Goal: Task Accomplishment & Management: Manage account settings

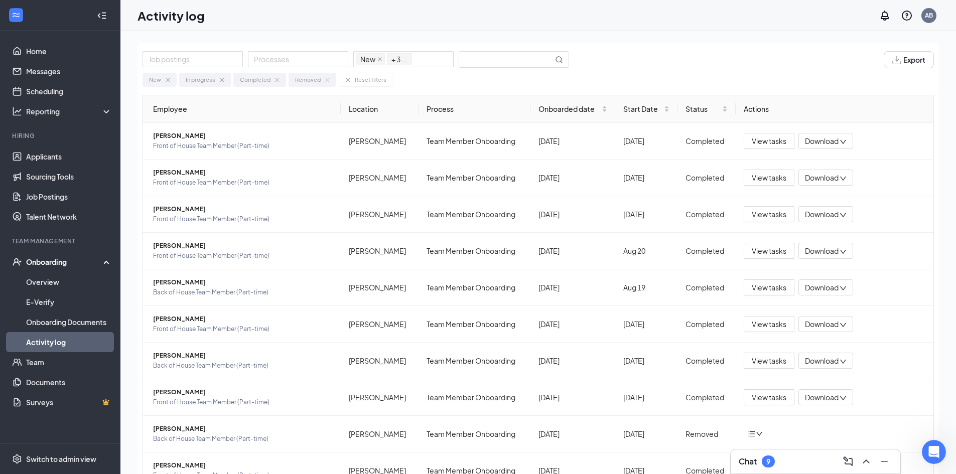
scroll to position [552, 0]
click at [45, 46] on link "Home" at bounding box center [69, 51] width 86 height 20
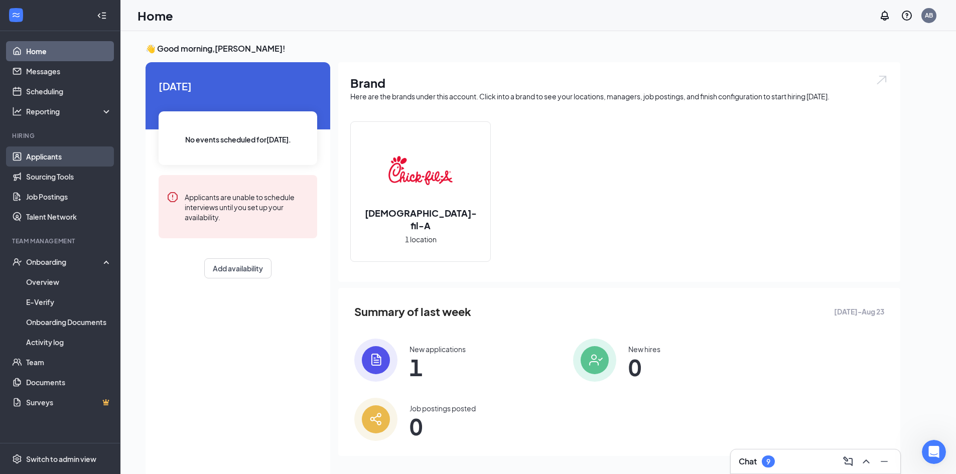
click at [66, 162] on link "Applicants" at bounding box center [69, 156] width 86 height 20
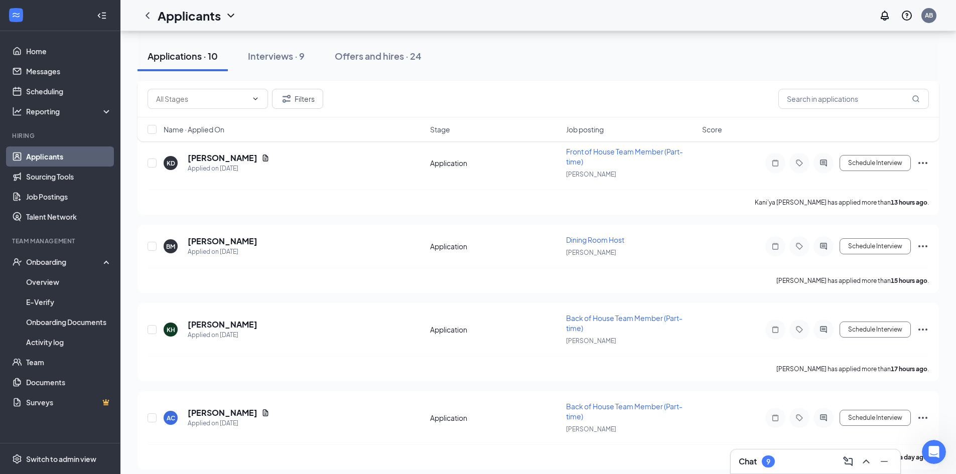
scroll to position [623, 0]
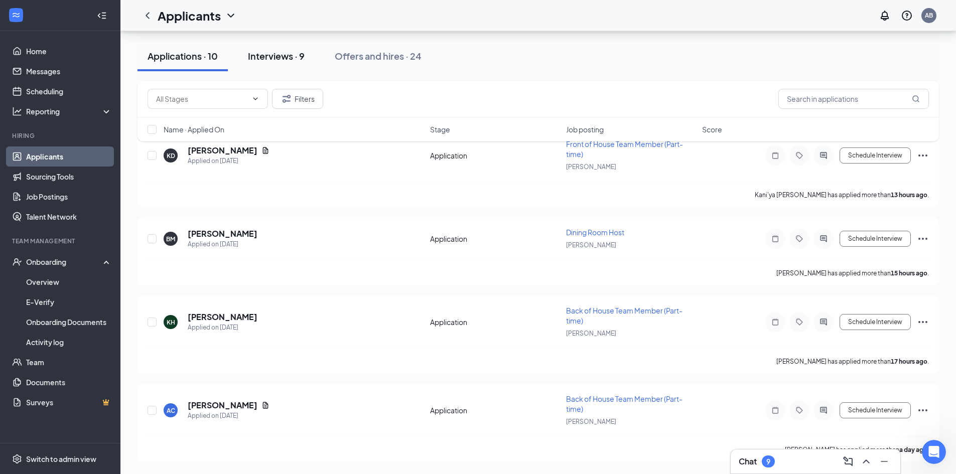
click at [289, 64] on button "Interviews · 9" at bounding box center [276, 56] width 77 height 30
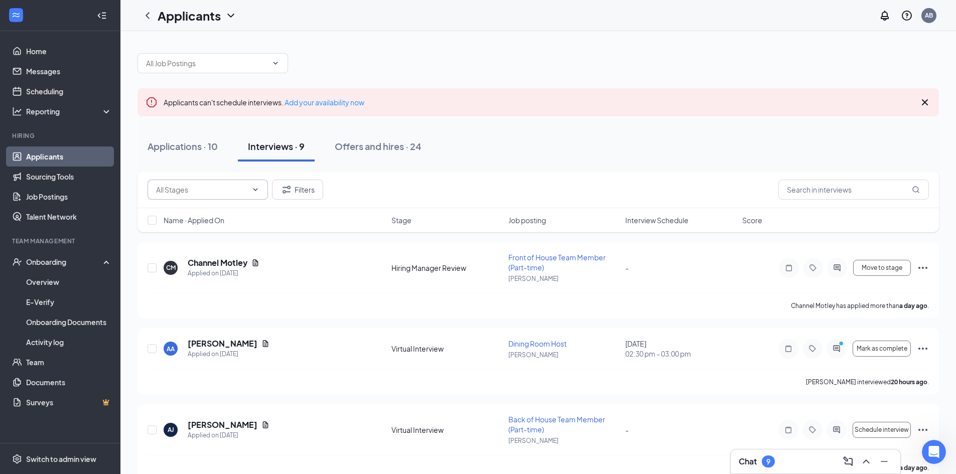
click at [256, 191] on icon "ChevronDown" at bounding box center [255, 190] width 8 height 8
click at [256, 191] on icon "ChevronUp" at bounding box center [255, 190] width 8 height 8
click at [274, 65] on icon "ChevronDown" at bounding box center [275, 63] width 8 height 8
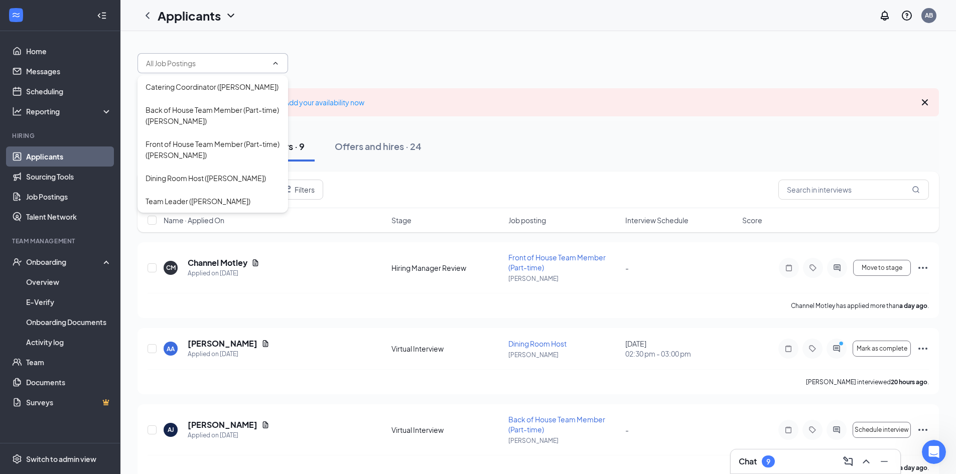
click at [274, 65] on icon "ChevronUp" at bounding box center [275, 63] width 8 height 8
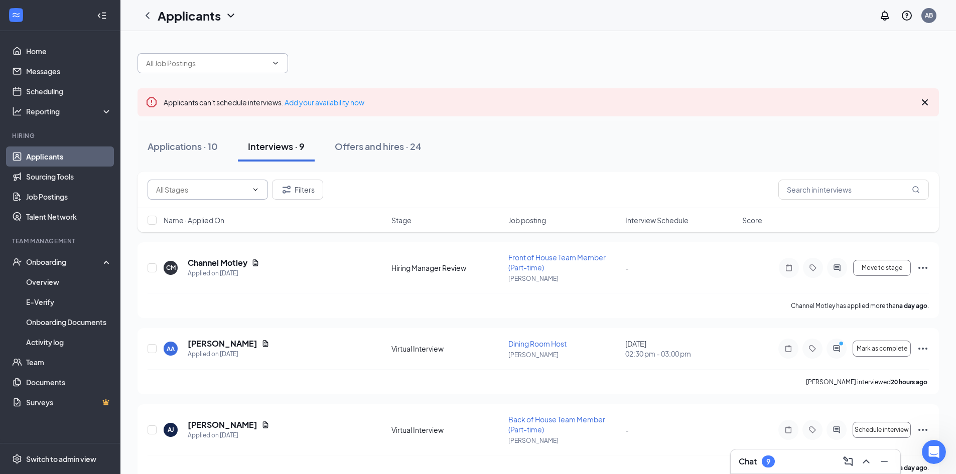
click at [229, 15] on icon "ChevronDown" at bounding box center [230, 16] width 7 height 4
click at [839, 346] on icon "PrimaryDot" at bounding box center [842, 345] width 12 height 8
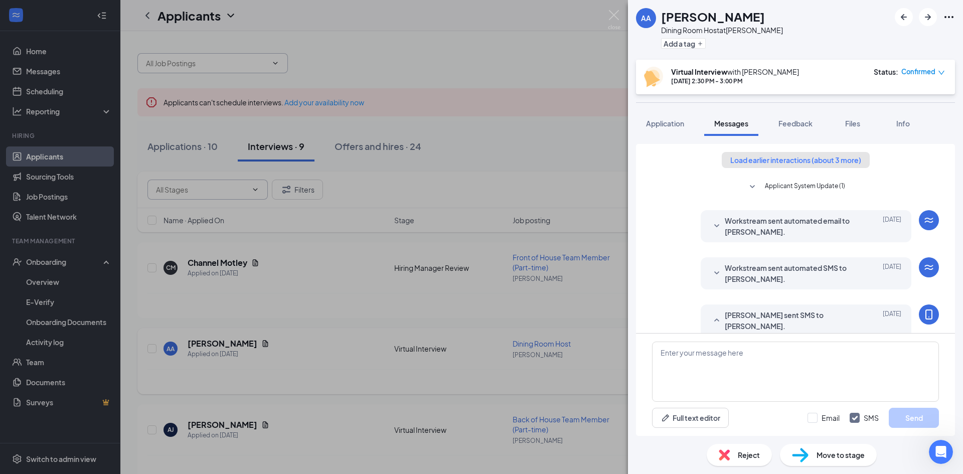
click at [779, 163] on button "Load earlier interactions (about 3 more)" at bounding box center [796, 160] width 148 height 16
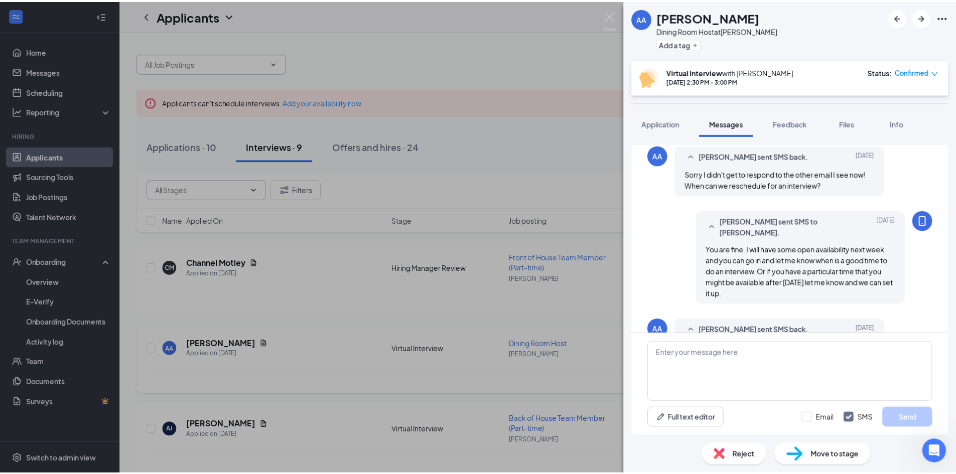
scroll to position [533, 0]
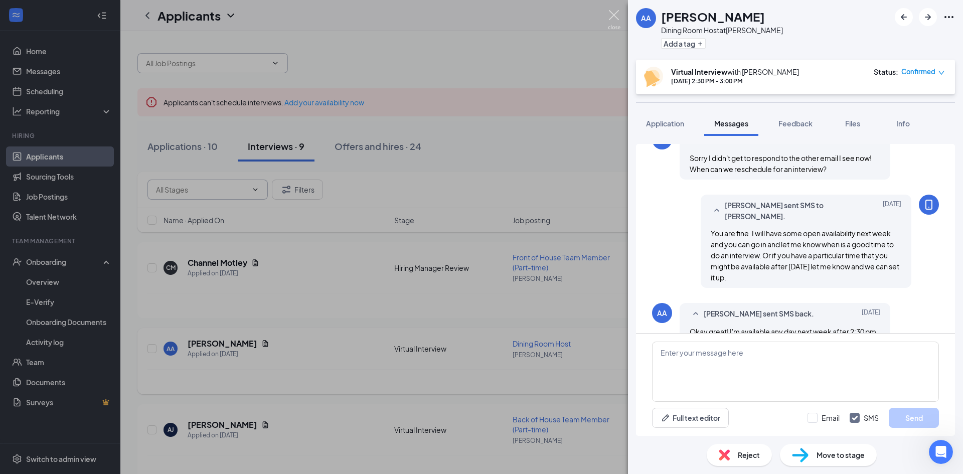
click at [611, 15] on img at bounding box center [614, 20] width 13 height 20
